Goal: Task Accomplishment & Management: Manage account settings

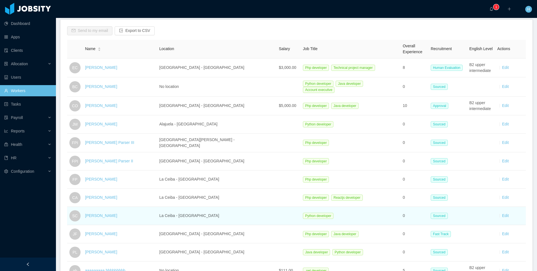
scroll to position [79, 0]
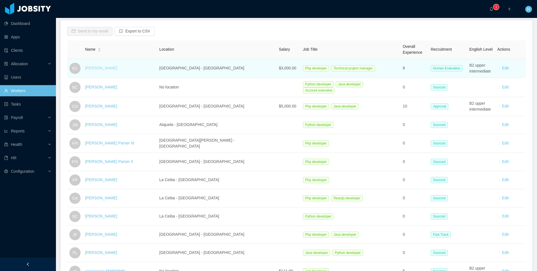
click at [103, 67] on link "[PERSON_NAME]" at bounding box center [101, 68] width 32 height 4
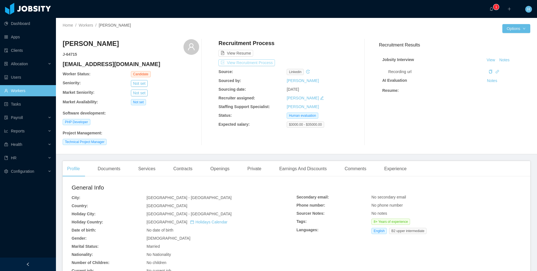
click at [266, 65] on button "View Recruitment Process" at bounding box center [246, 62] width 56 height 7
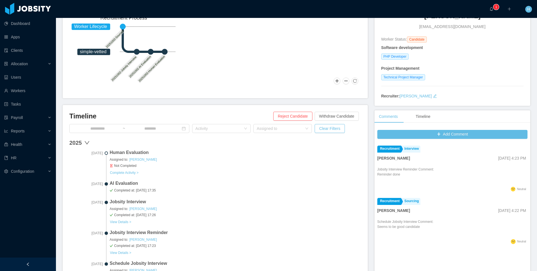
scroll to position [68, 0]
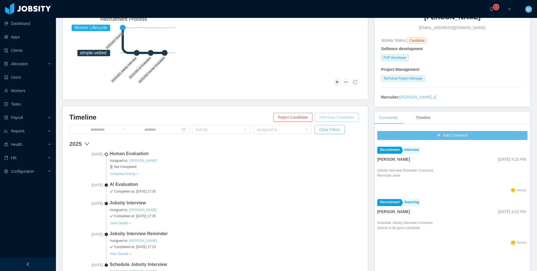
click at [325, 117] on button "Withdraw Candidate" at bounding box center [336, 117] width 44 height 9
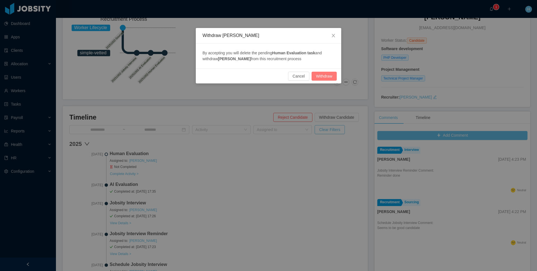
click at [317, 76] on button "Withdraw" at bounding box center [323, 76] width 25 height 9
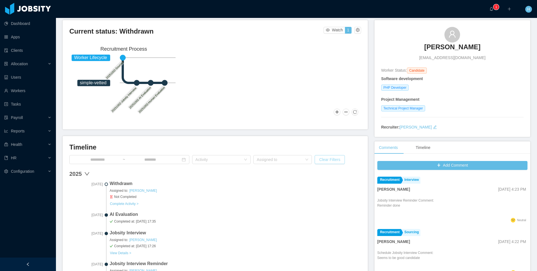
scroll to position [47, 0]
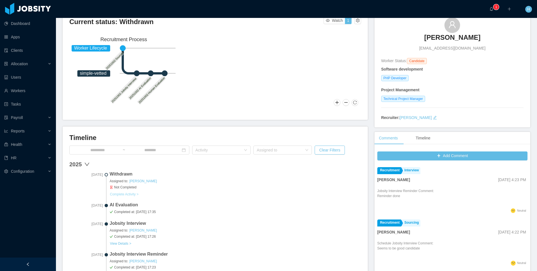
click at [130, 194] on button "Complete Activity >" at bounding box center [124, 194] width 29 height 4
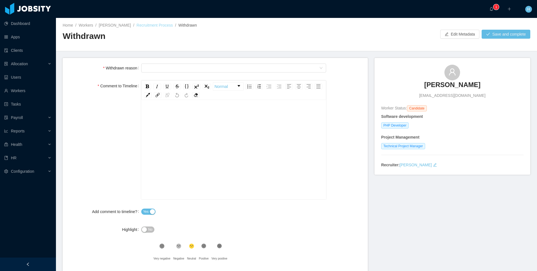
click at [147, 26] on link "Recruitment Process" at bounding box center [154, 25] width 36 height 4
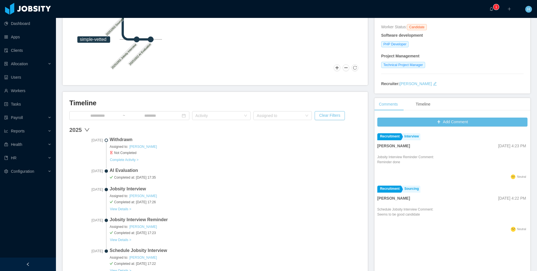
scroll to position [176, 0]
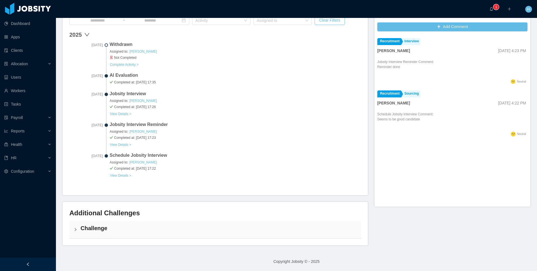
click at [105, 234] on div "Challenge" at bounding box center [215, 229] width 292 height 17
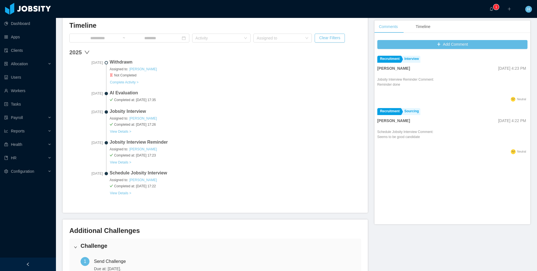
scroll to position [187, 0]
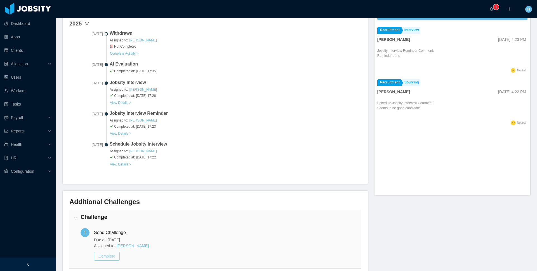
click at [108, 254] on button "Complete" at bounding box center [107, 255] width 26 height 9
